Goal: Task Accomplishment & Management: Complete application form

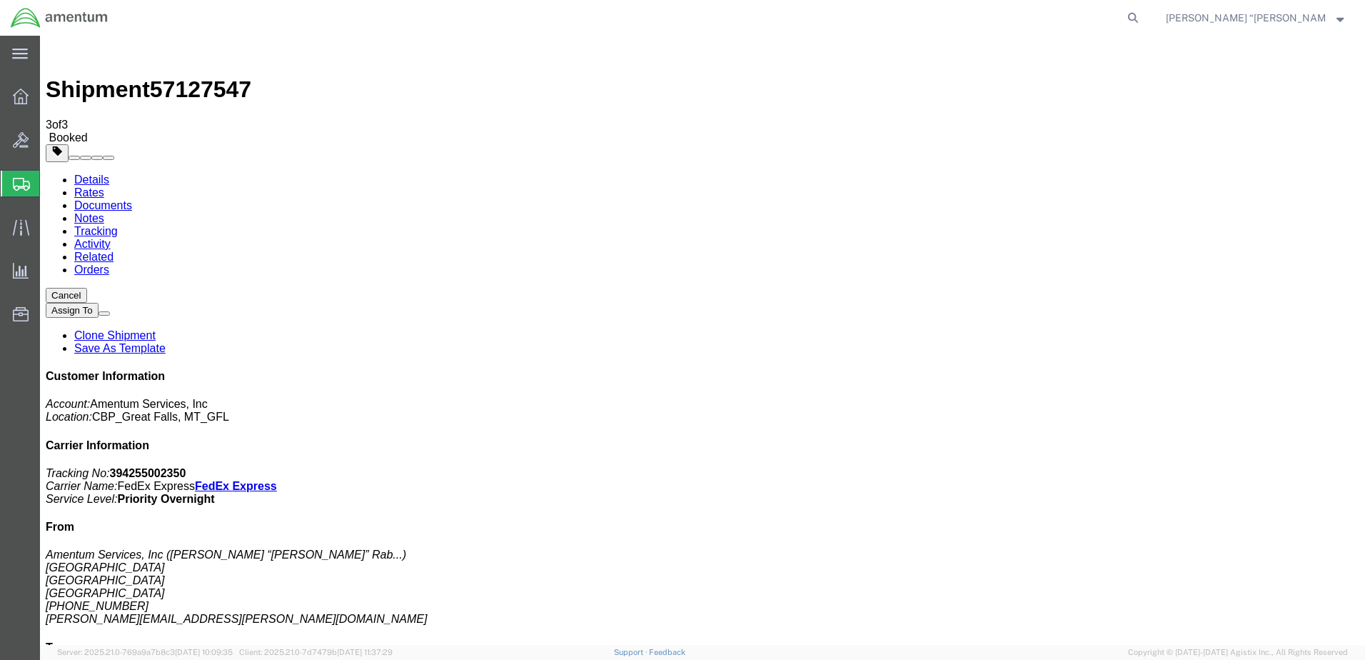
click at [0, 0] on span "Create Shipment" at bounding box center [0, 0] width 0 height 0
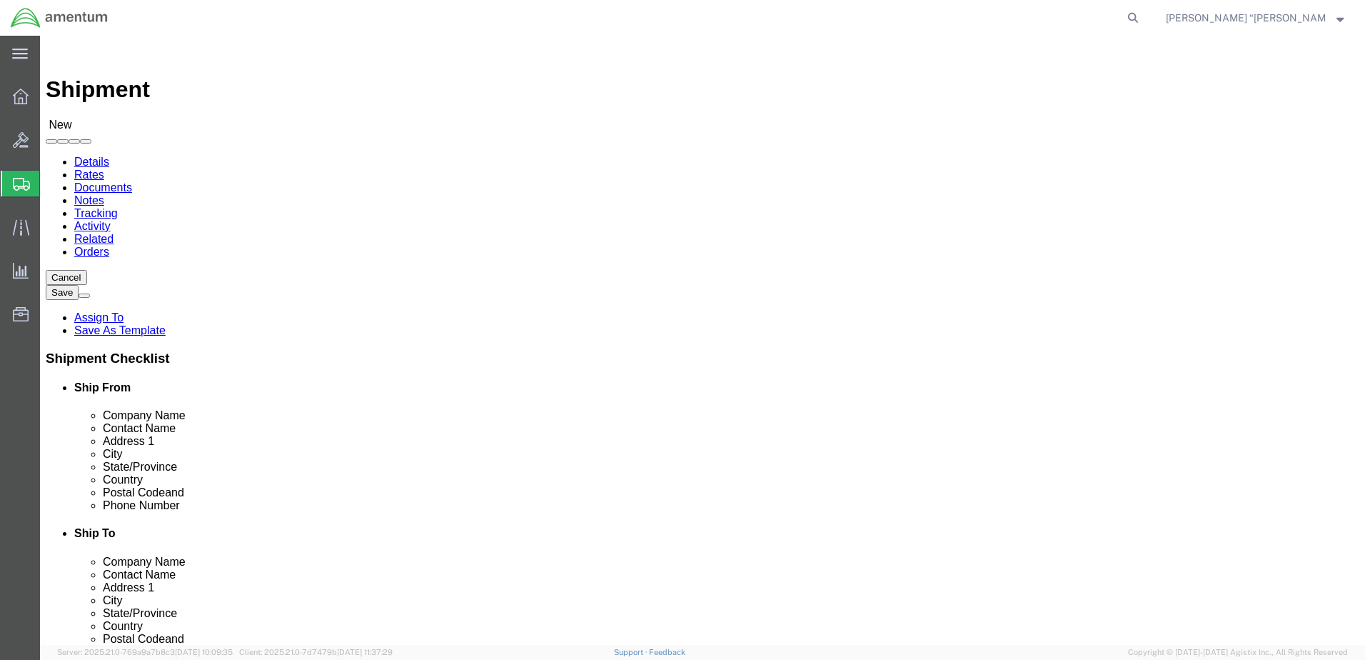
type input "SPW"
select select "49928"
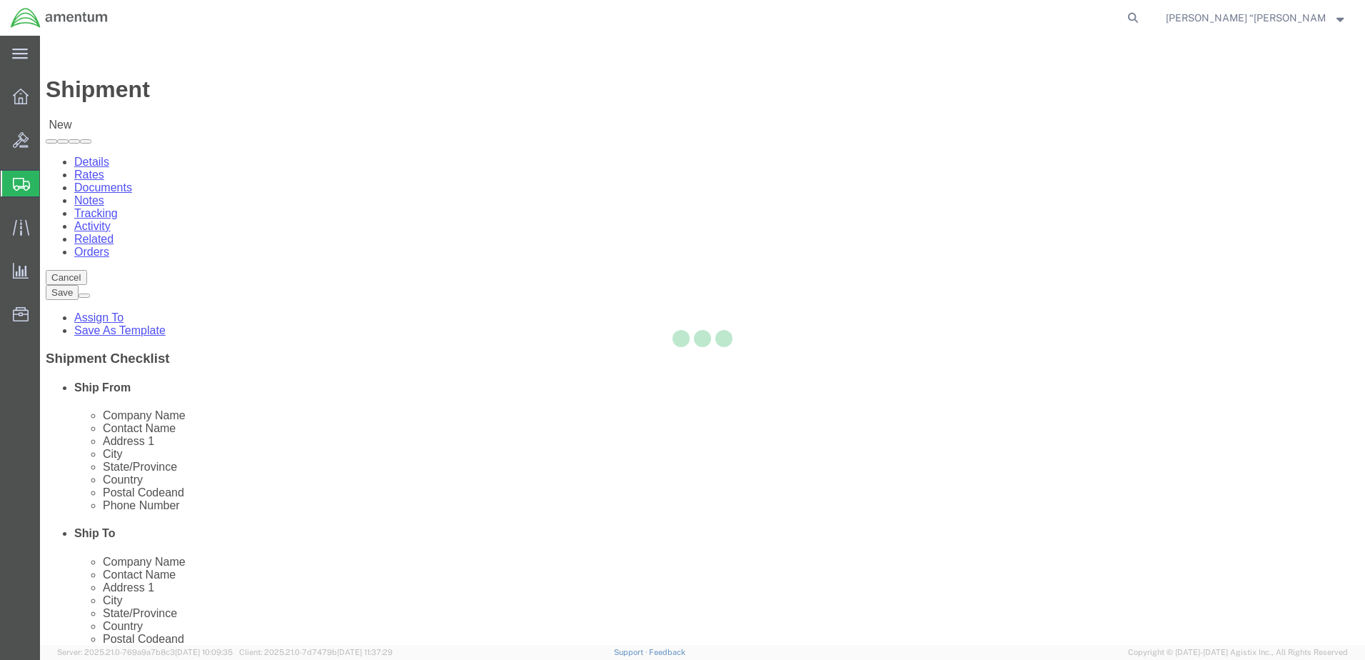
type input "6105 E Rutter Ave"
type input "Felt's Field Airport, Hangar 32"
type input "99212"
type input "509-535-9416"
type input "daniel.j.minnich@associates.cbp.dhs.gov"
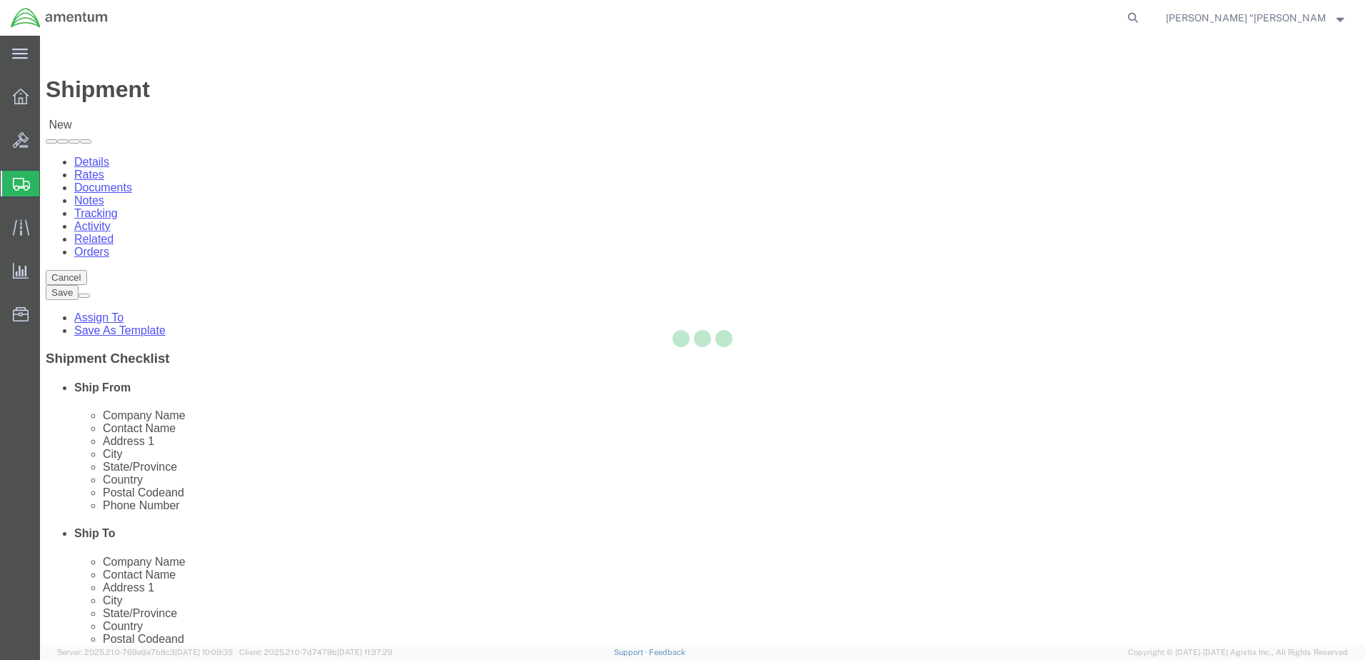
checkbox input "true"
type input "Amentum Services, Inc"
type input "Daniel Minnich"
type input "Spokane"
select select "WA"
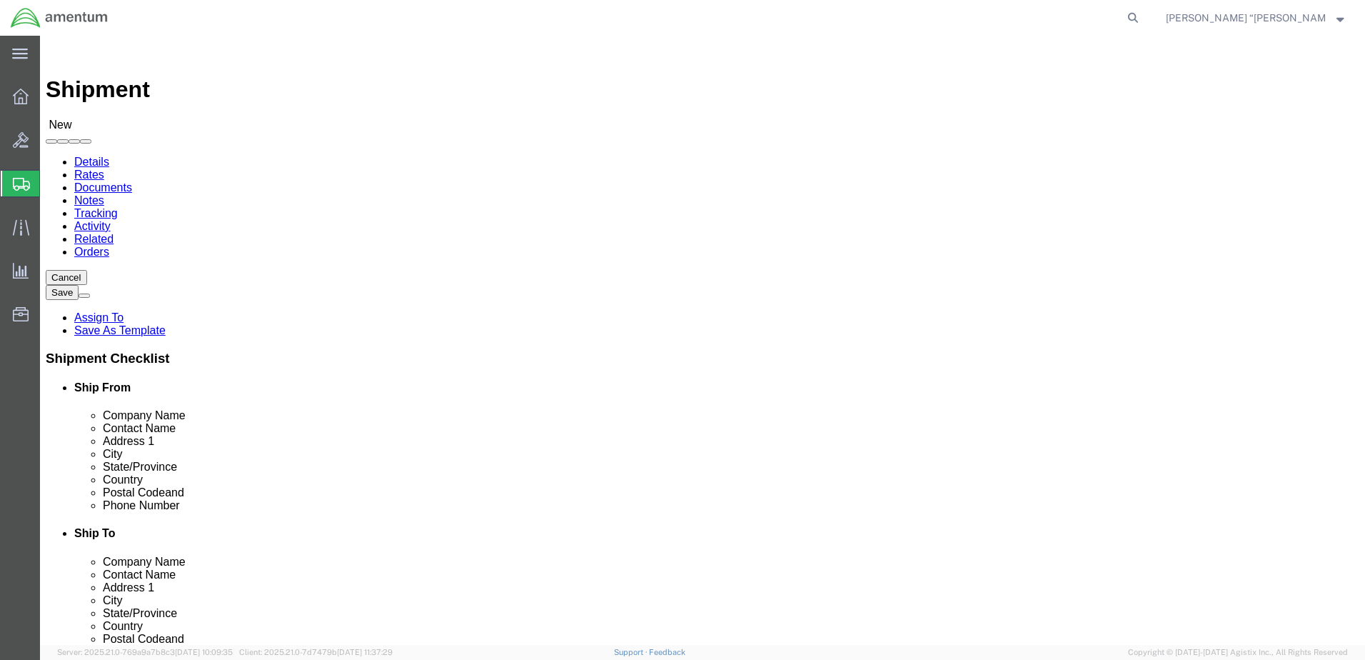
type input "WTU"
select select "49949"
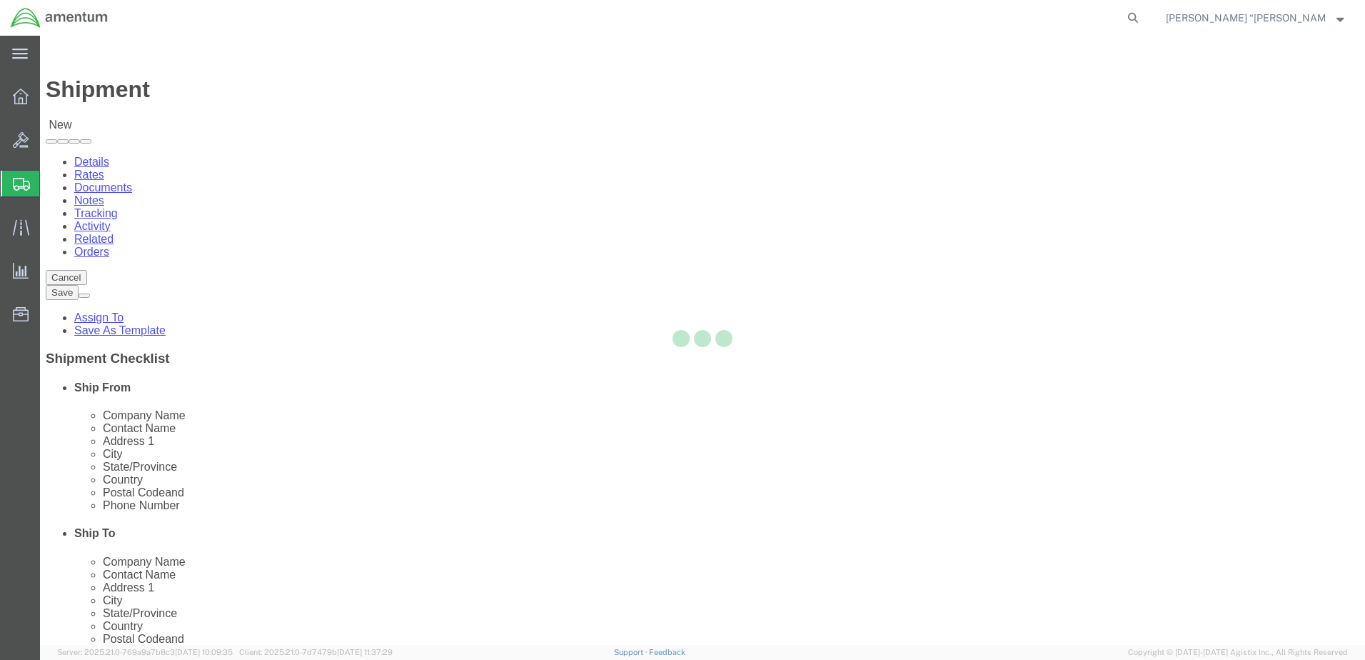
type input "3501 S Flightline Rd, Bldg 1244"
type input "DAVIS MONTHAN AFB"
type input "85707"
type input "520-584-2614"
type input "timothy.l.baca@cbp.dhs.gov"
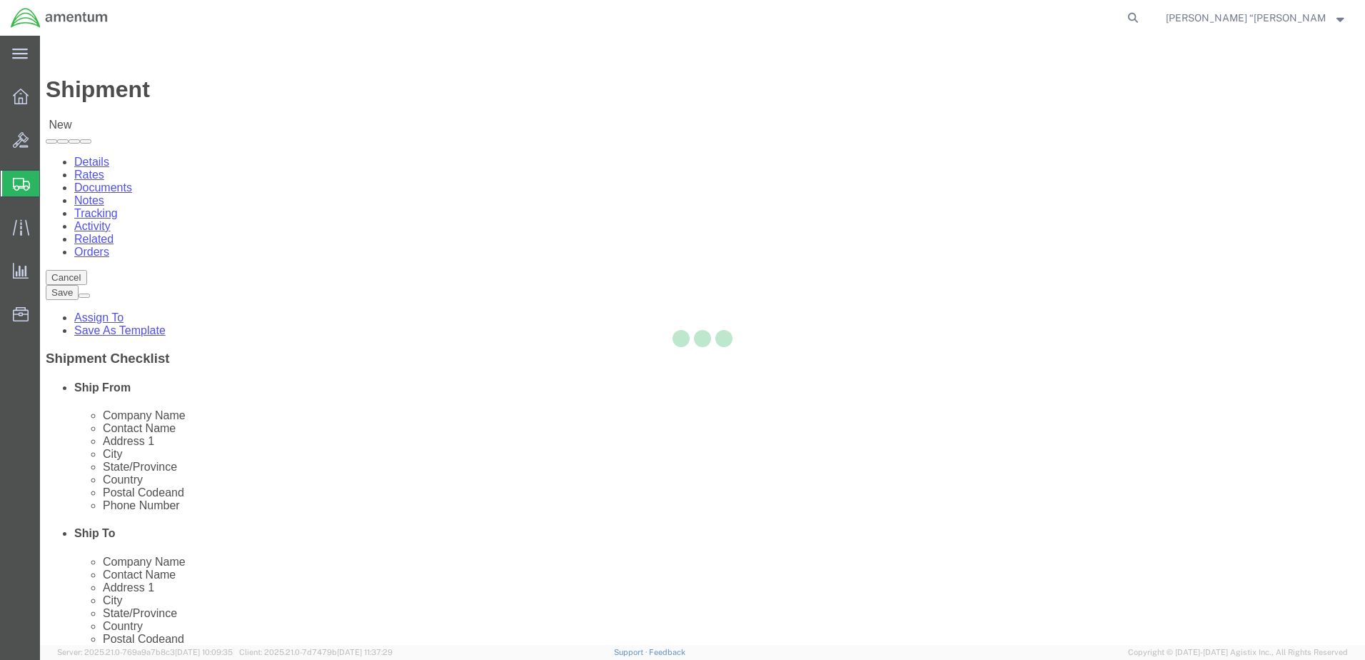
checkbox input "true"
type input "Amentum Services, Inc"
type input "Timothy Baca"
type input "DM AFB"
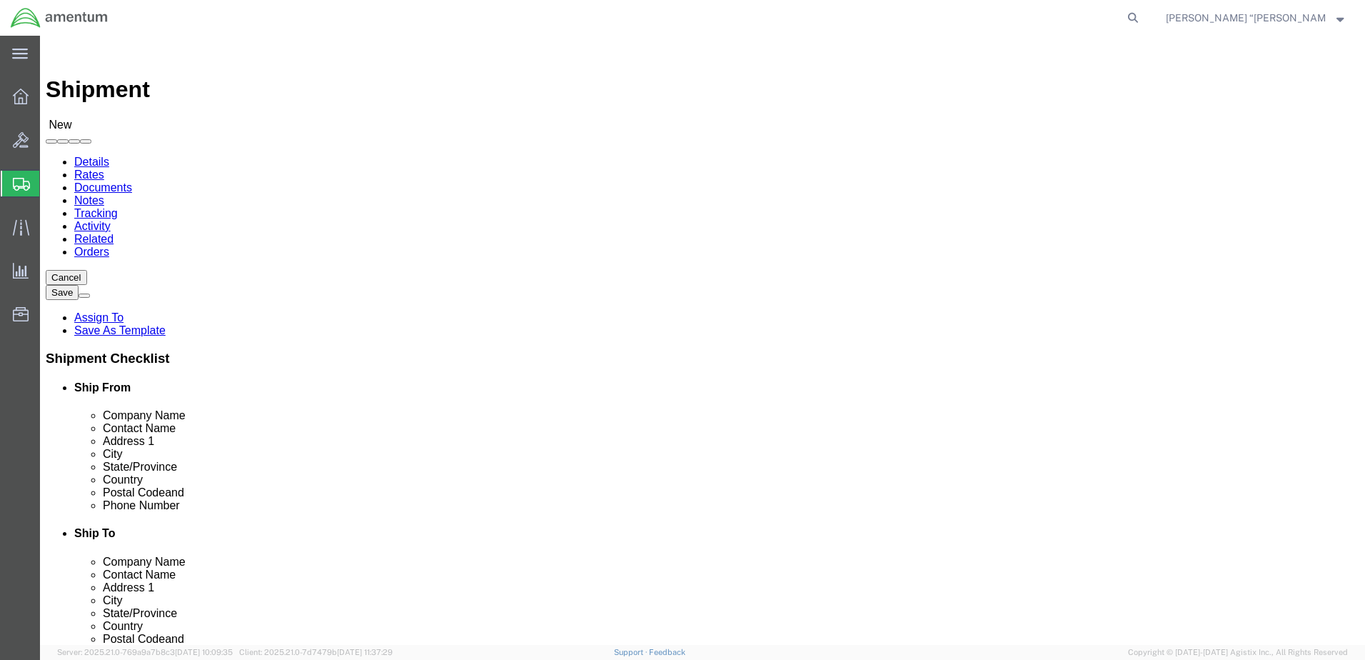
select select "AZ"
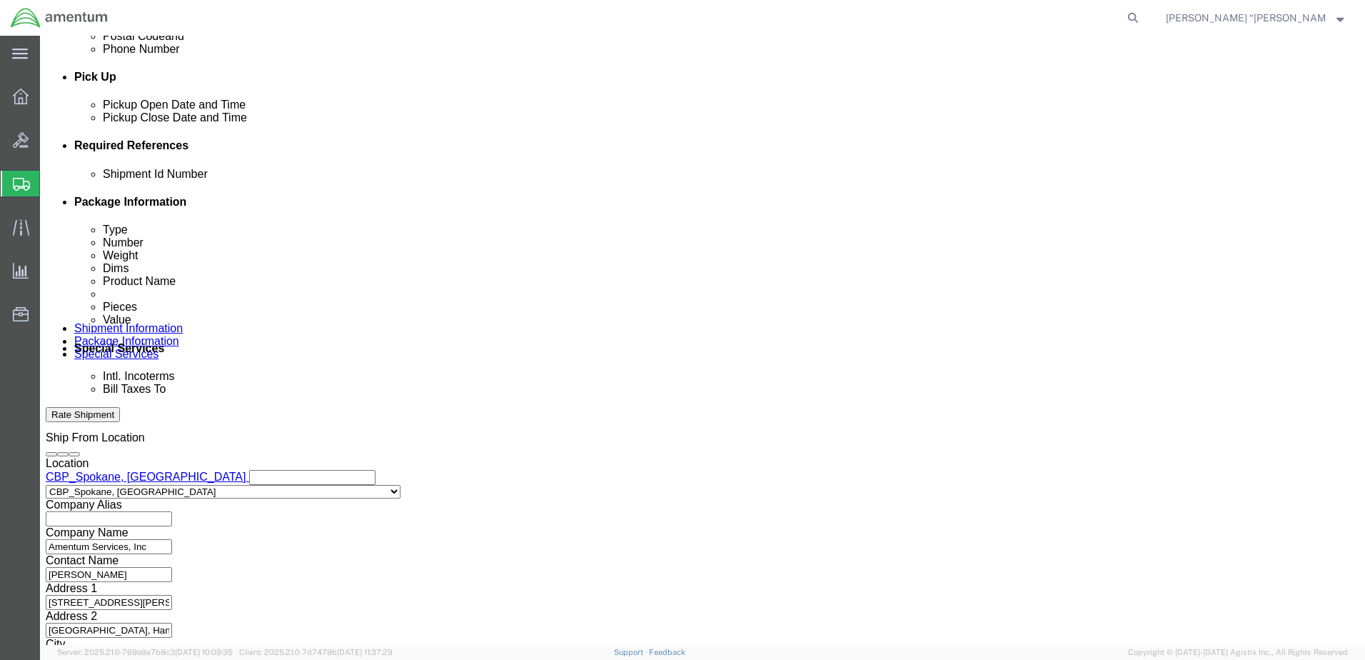
scroll to position [617, 0]
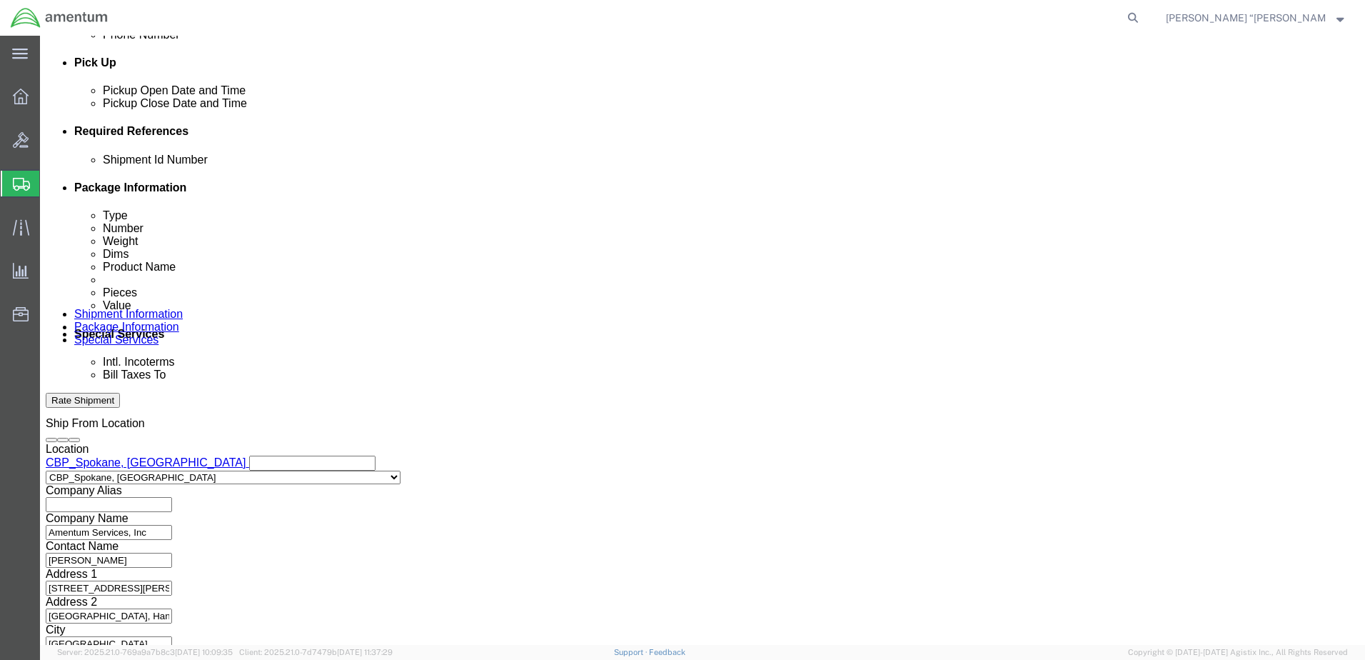
click button "Add reference"
click input "text"
type input "NUTPLATE"
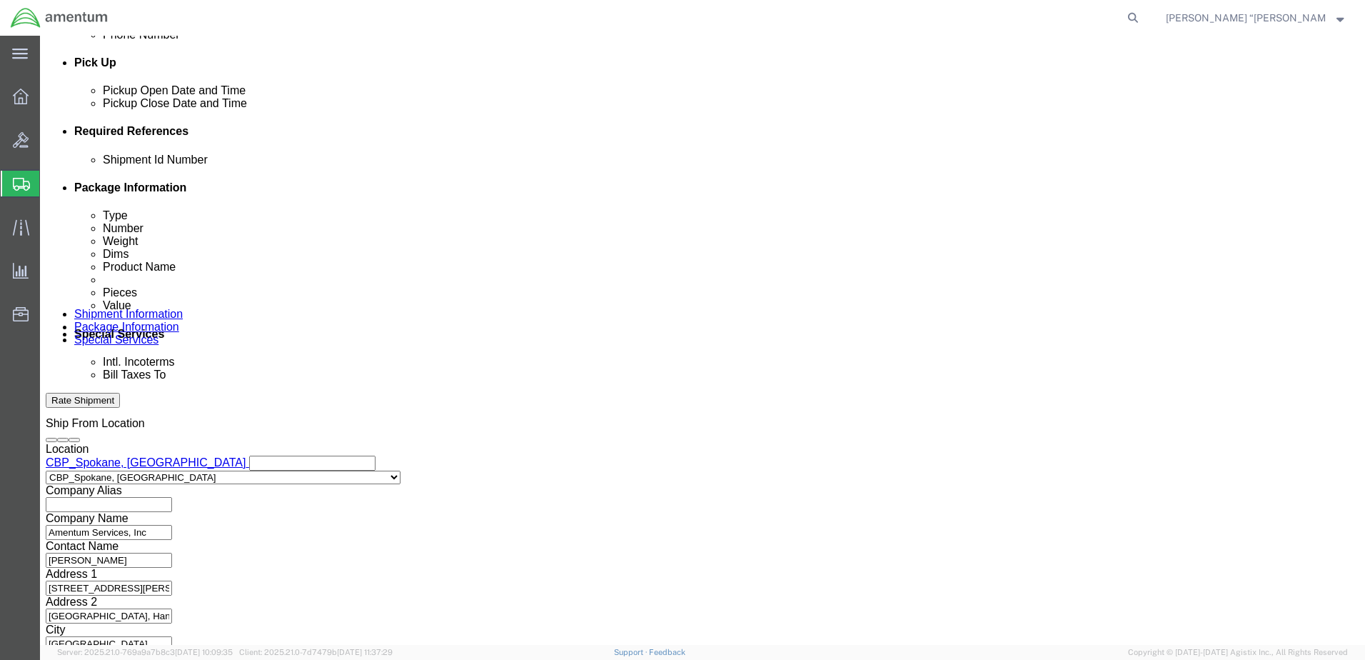
click select "Select Account Type Activity ID Airline Appointment Number ASN Batch Request # …"
select select "DEPT"
click select "Select Account Type Activity ID Airline Appointment Number ASN Batch Request # …"
click input "text"
type input "CBP"
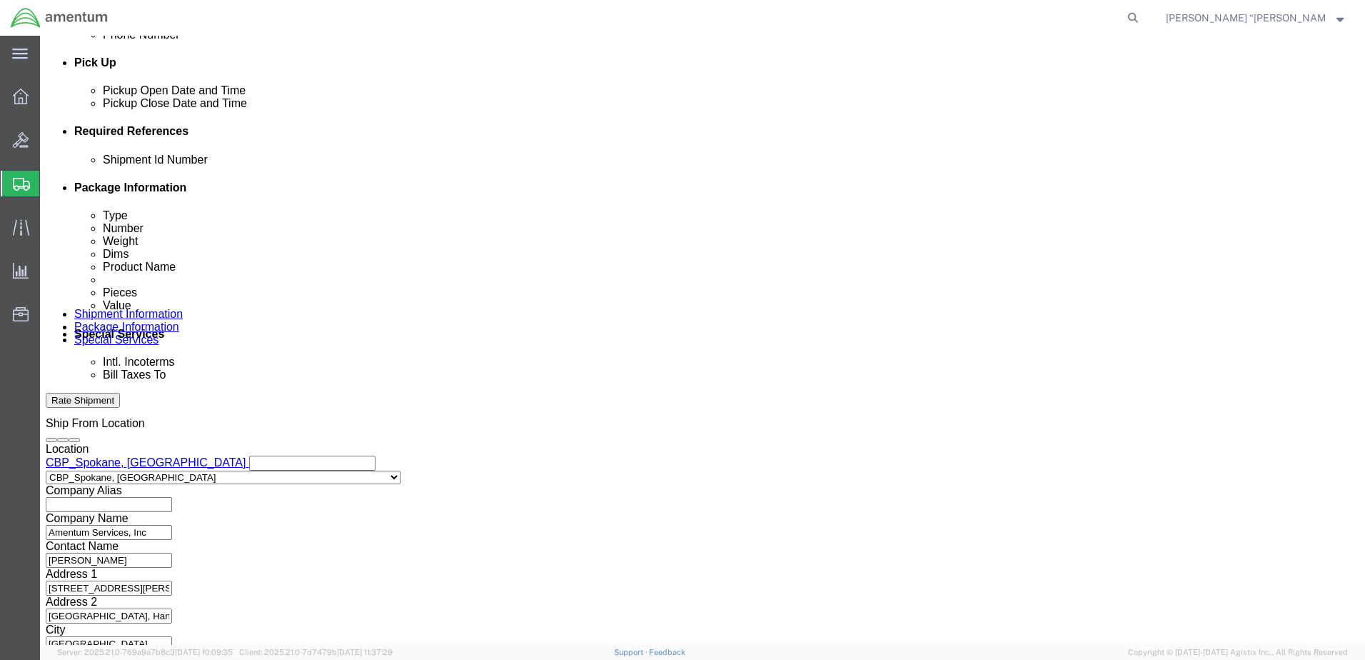
click select "Select Account Type Activity ID Airline Appointment Number ASN Batch Request # …"
select select "CUSTREF"
click select "Select Account Type Activity ID Airline Appointment Number ASN Batch Request # …"
click input "text"
drag, startPoint x: 243, startPoint y: 293, endPoint x: 233, endPoint y: 293, distance: 10.7
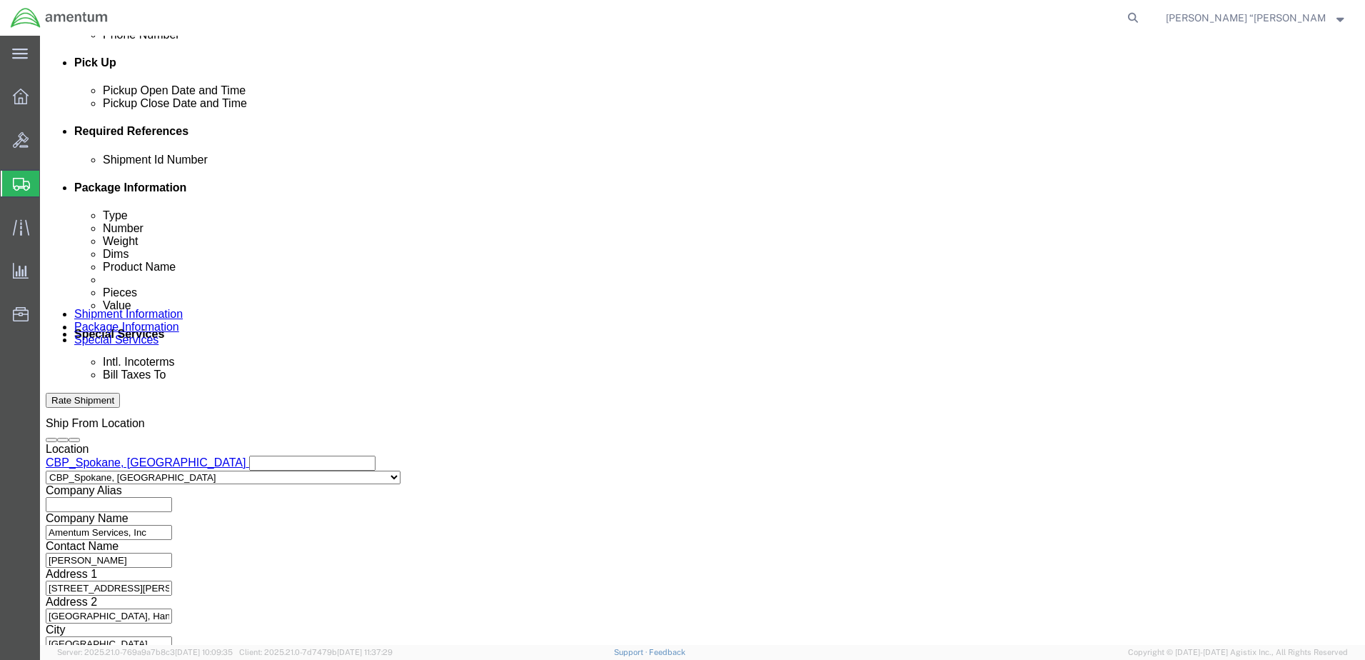
click input "text"
type input "537-012298"
click select "Select Account Type Activity ID Airline Appointment Number ASN Batch Request # …"
select select "PROJNUM"
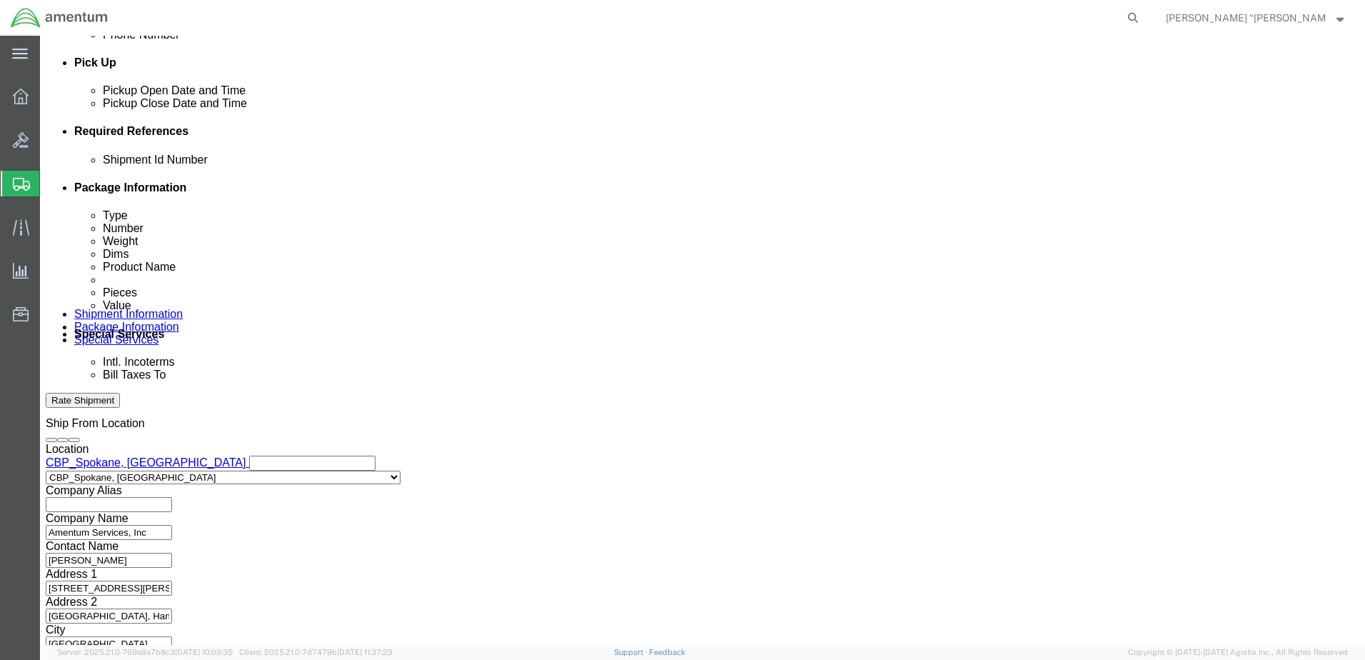
click select "Select Account Type Activity ID Airline Appointment Number ASN Batch Request # …"
click input "text"
click input "6118.03.03.2219.000.GFN.0000"
click input "6118.04.03.2219.000.GFN.0000"
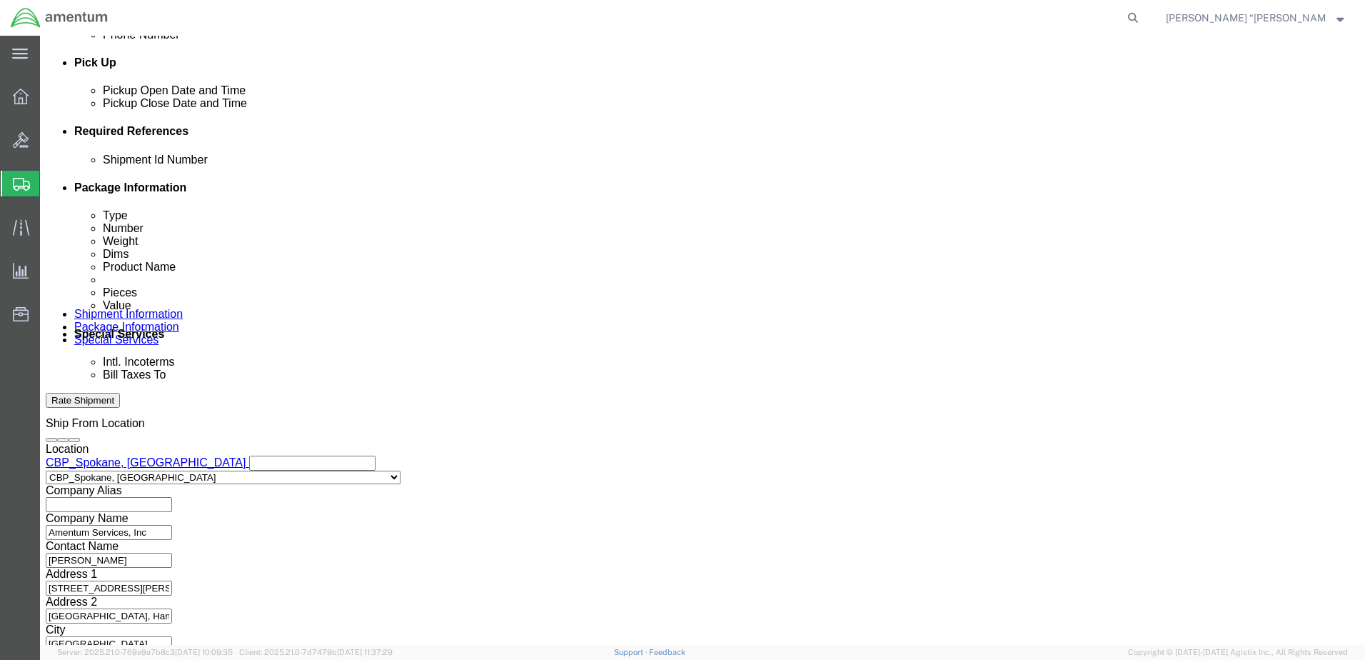
type input "6118.04.03.2219.000.SPW.0000"
click button "Continue"
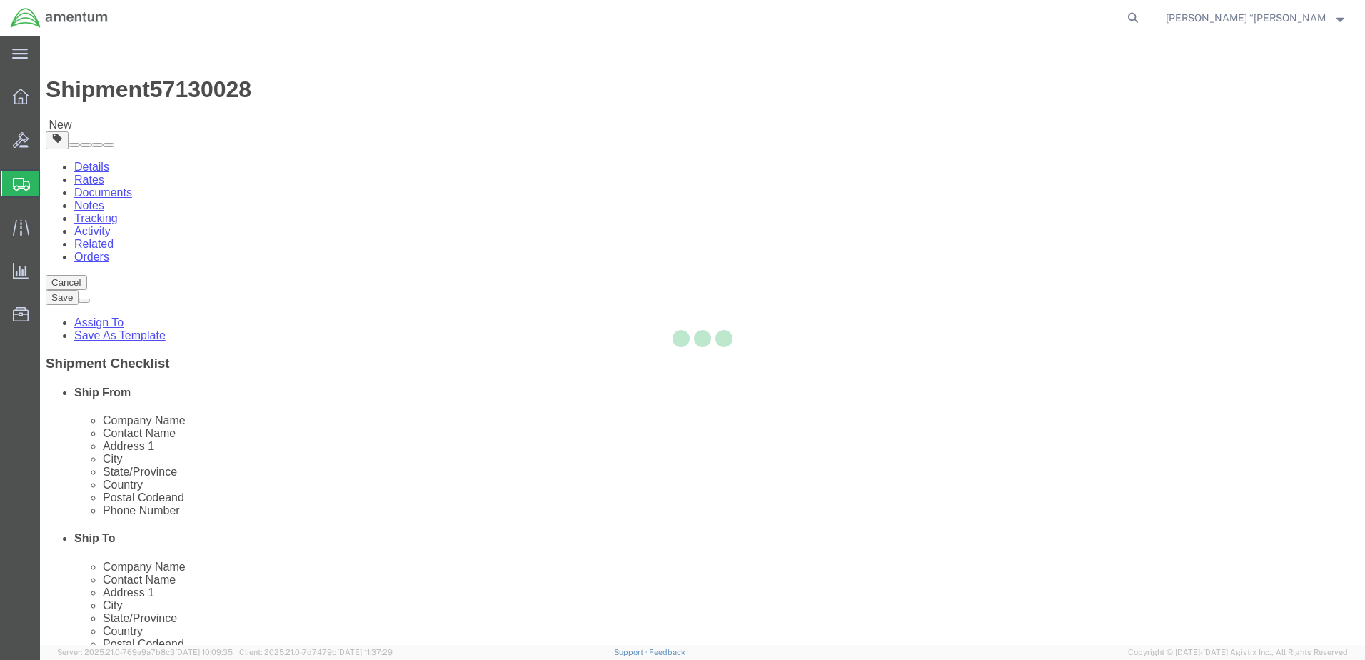
select select "CBOX"
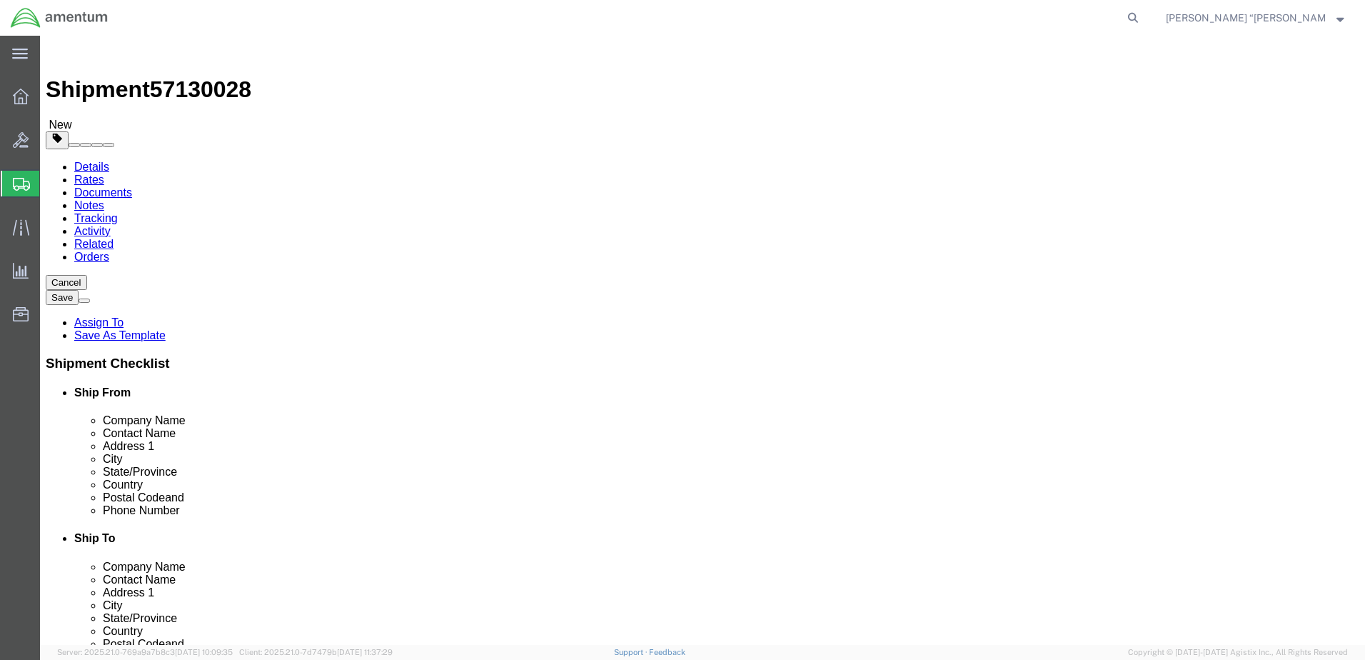
click input "text"
type input "6"
type input "8"
drag, startPoint x: 224, startPoint y: 333, endPoint x: 176, endPoint y: 326, distance: 49.1
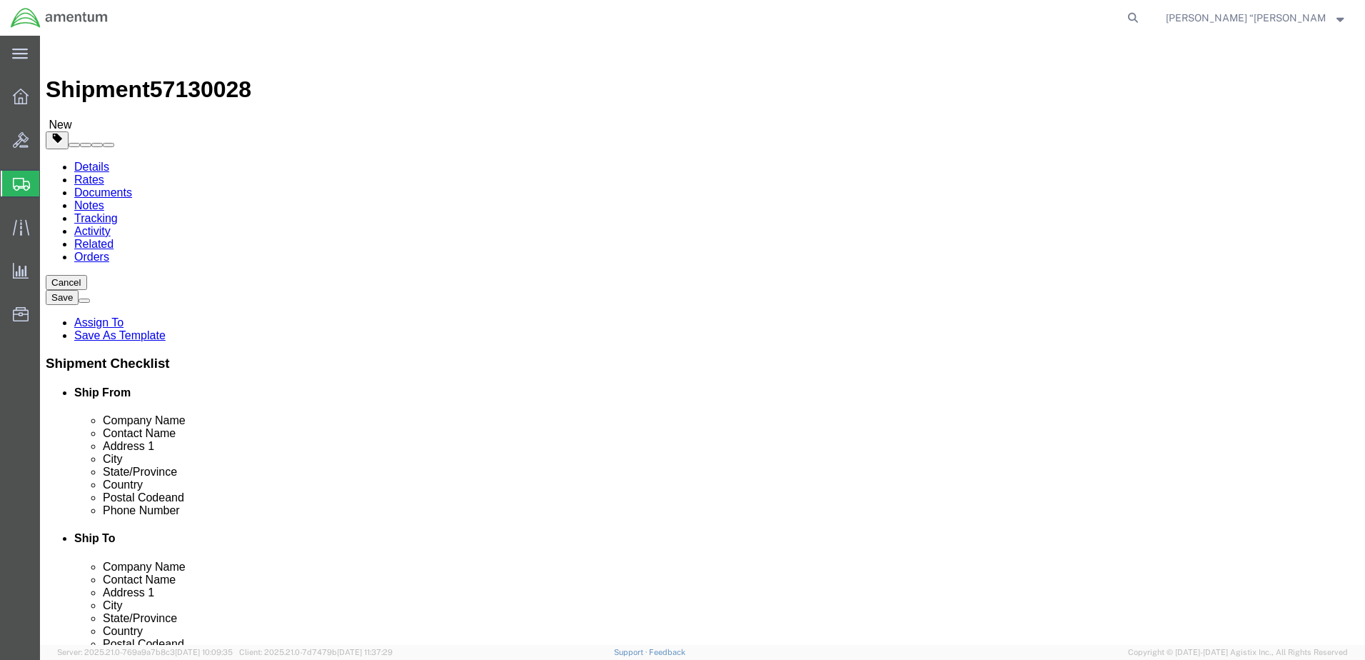
click div "Weight 0.00 Select kgs lbs Ship. t°"
type input ".5"
click div "Package Content # 1 x Package Type Select BCK Boxes Bale(s) Basket(s) Bolt(s) B…"
click link "Add Content"
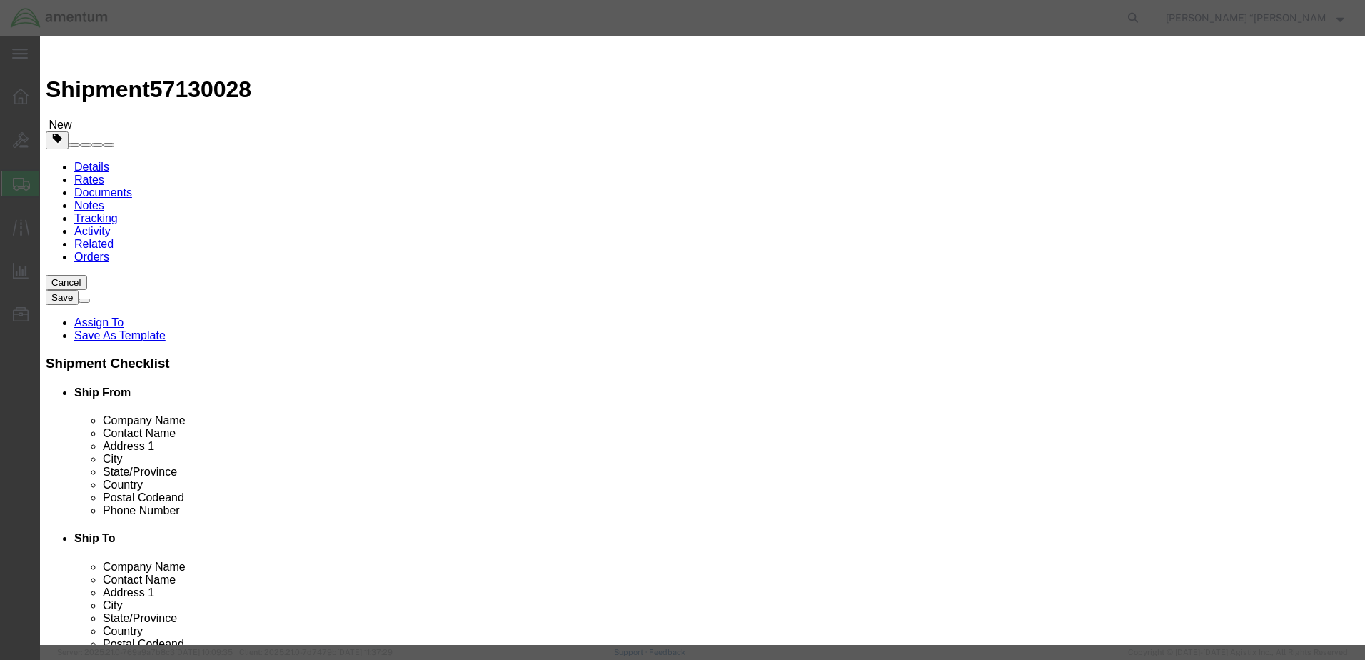
click input "text"
type input "NUTPLATE"
click div "Commodity library"
click input "0"
type input "1"
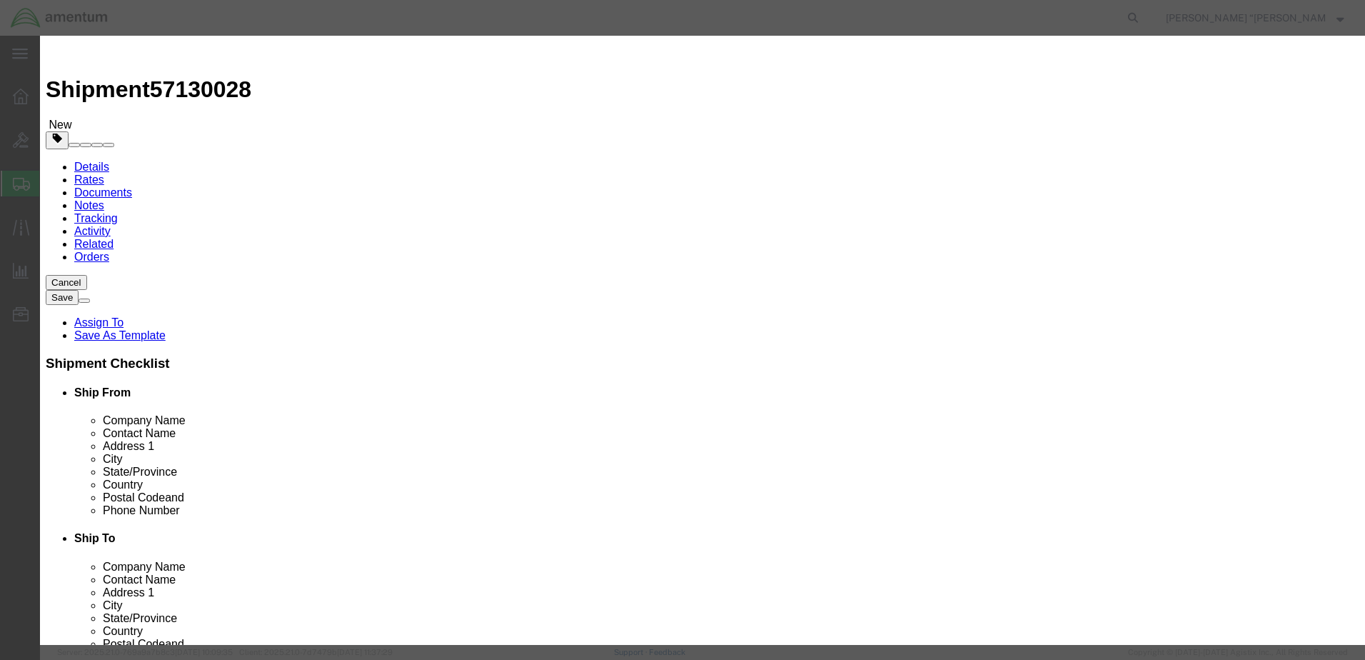
drag, startPoint x: 286, startPoint y: 183, endPoint x: 372, endPoint y: 183, distance: 86.4
click label "Class"
click input "text"
type input "100"
click button "Save & Close"
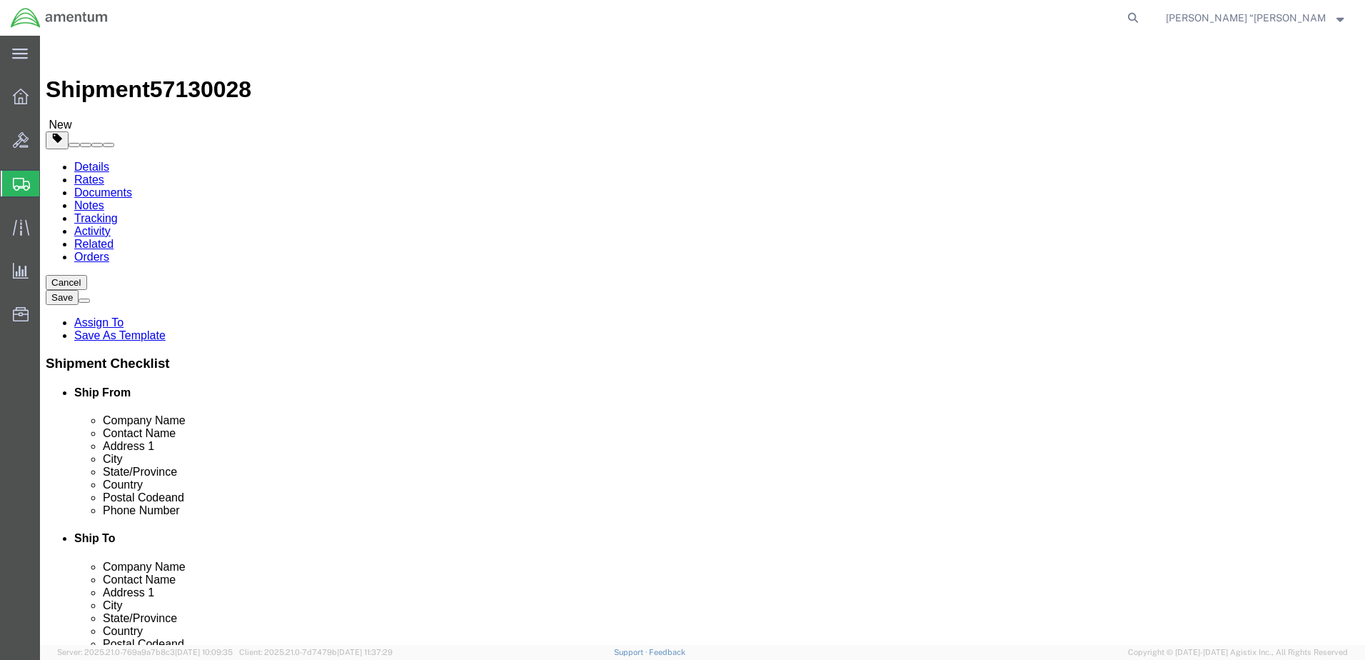
click button "Rate Shipment"
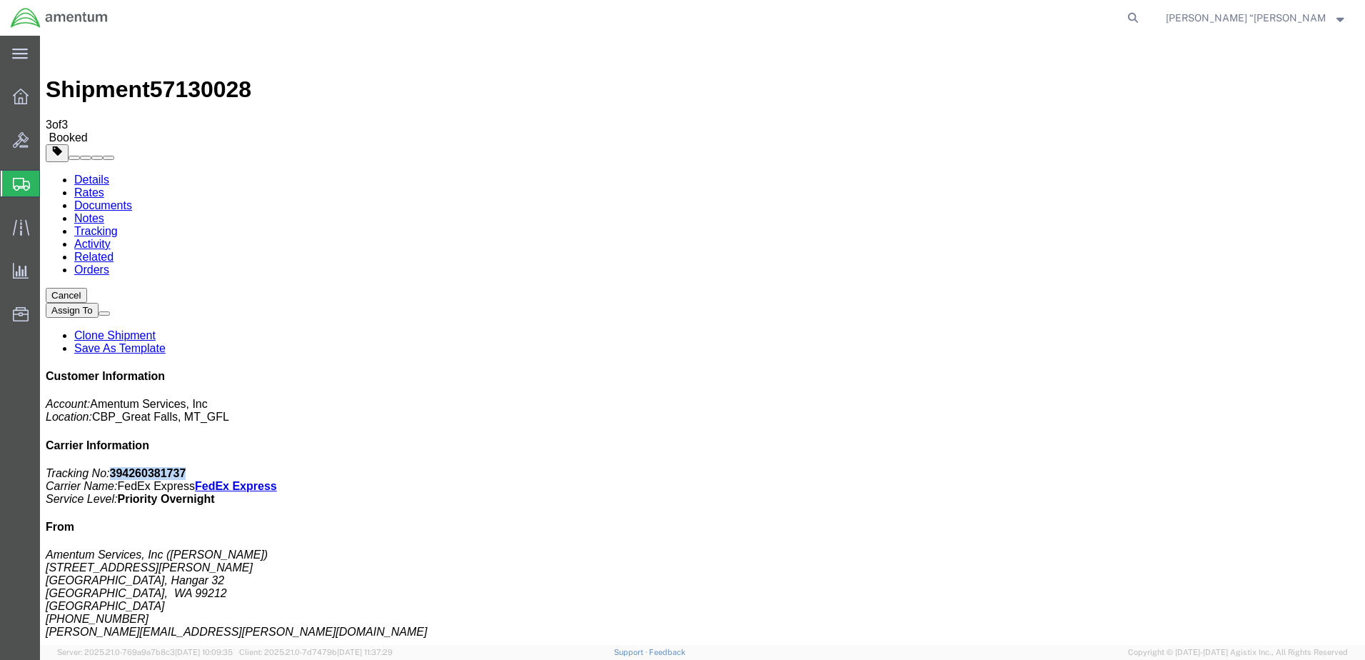
drag, startPoint x: 1245, startPoint y: 213, endPoint x: 1166, endPoint y: 216, distance: 79.3
click at [1166, 467] on p "Tracking No: 394260381737 Carrier Name: FedEx Express FedEx Express Service Lev…" at bounding box center [703, 486] width 1314 height 39
copy b "394260381737"
